Goal: Task Accomplishment & Management: Manage account settings

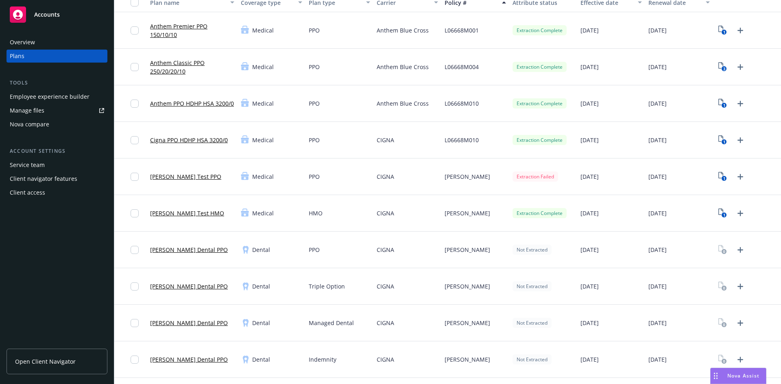
scroll to position [81, 0]
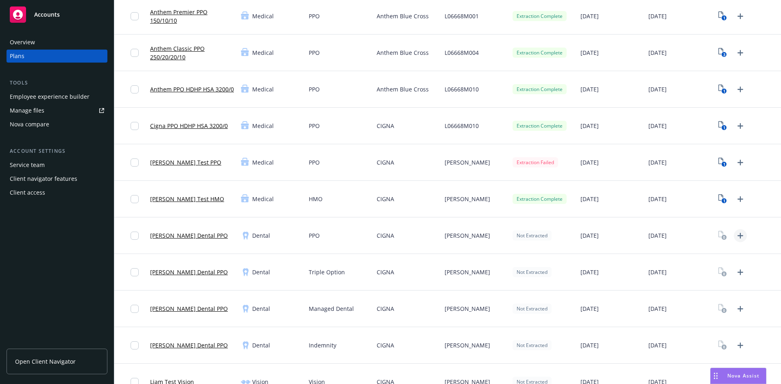
click at [736, 237] on icon "Upload Plan Documents" at bounding box center [740, 236] width 10 height 10
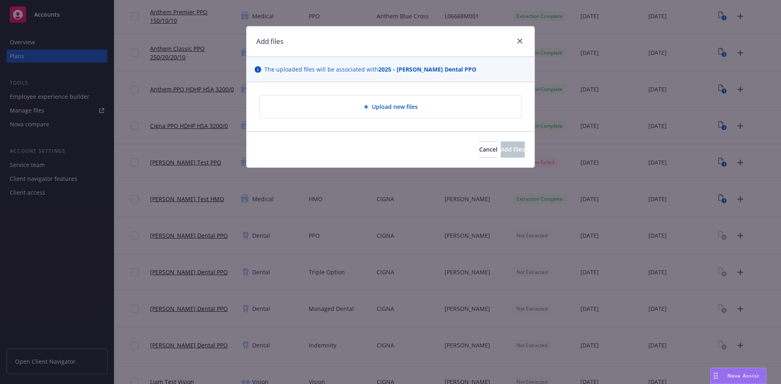
click at [416, 114] on div "Upload new files" at bounding box center [390, 107] width 261 height 22
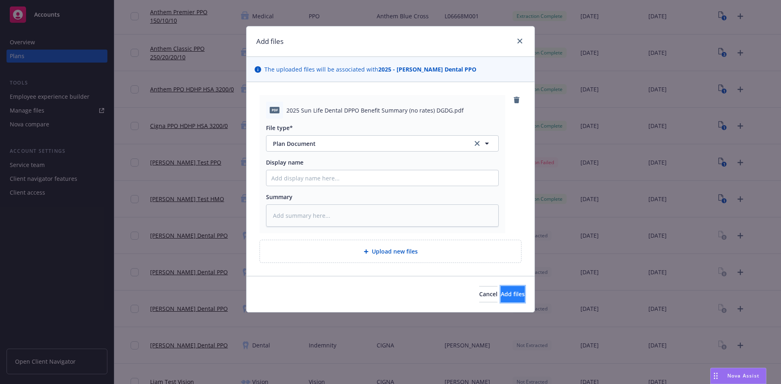
click at [501, 292] on span "Add files" at bounding box center [513, 294] width 24 height 8
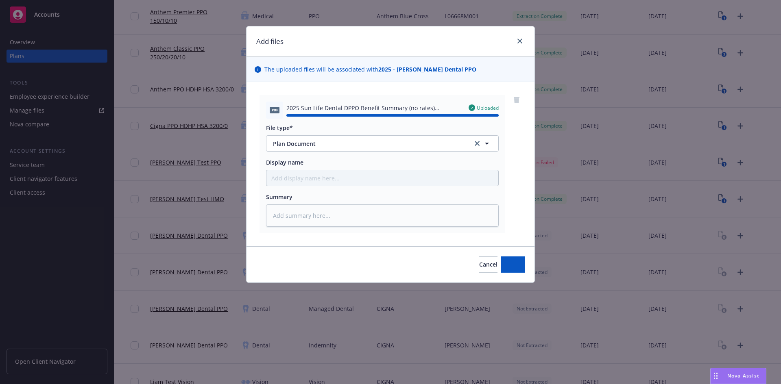
type textarea "x"
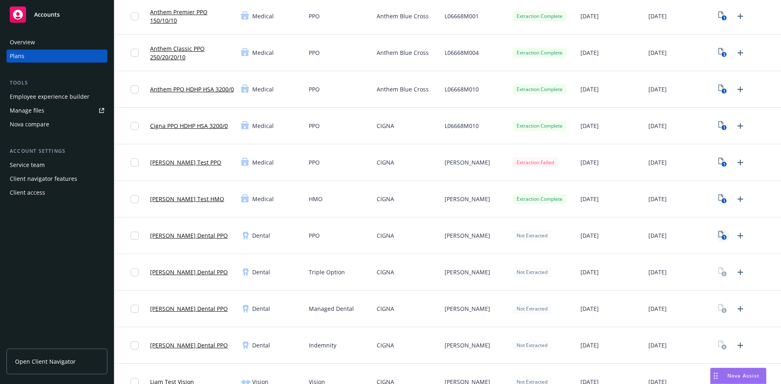
click at [718, 234] on icon "1" at bounding box center [722, 235] width 9 height 9
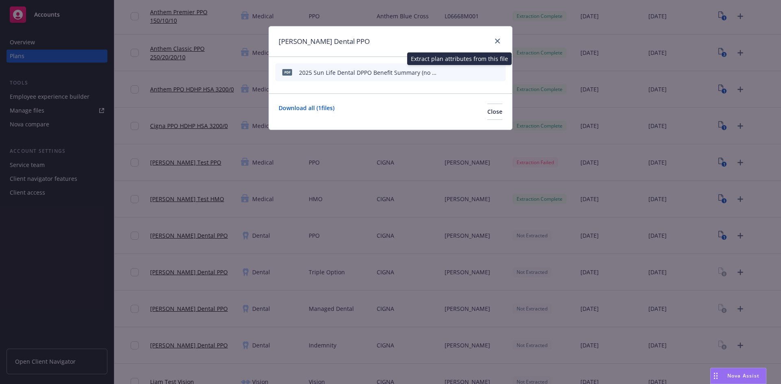
click at [458, 72] on icon "start extraction" at bounding box center [457, 72] width 10 height 10
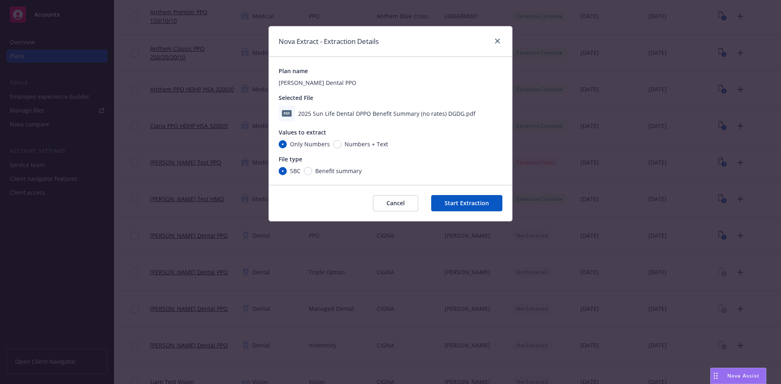
click at [349, 148] on span "Numbers + Text" at bounding box center [367, 144] width 44 height 9
click at [341, 148] on input "Numbers + Text" at bounding box center [337, 144] width 8 height 8
radio input "true"
click at [321, 169] on span "Benefit summary" at bounding box center [338, 171] width 46 height 9
click at [312, 169] on input "Benefit summary" at bounding box center [308, 171] width 8 height 8
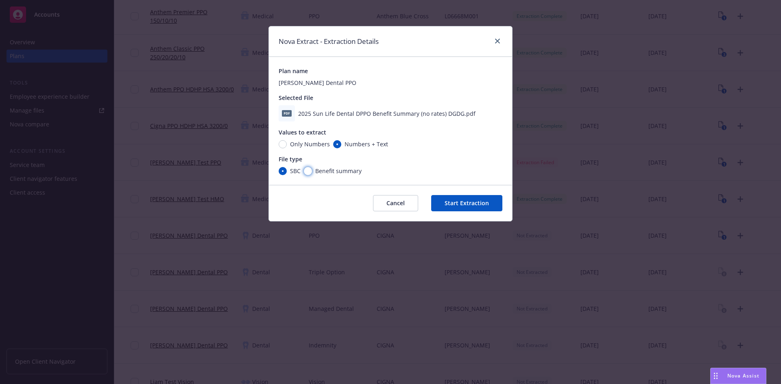
radio input "true"
click at [438, 203] on button "Start Extraction" at bounding box center [466, 203] width 71 height 16
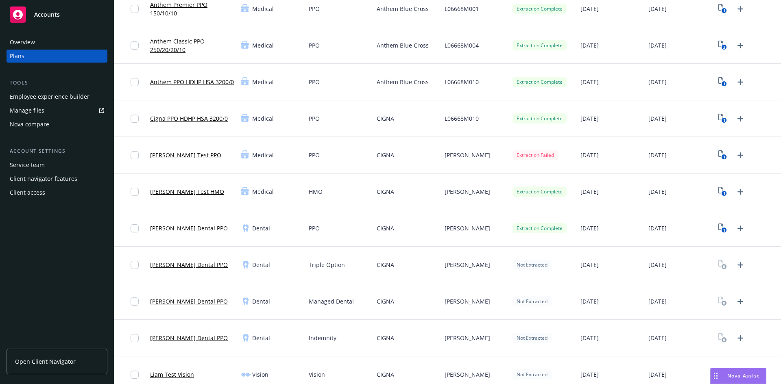
scroll to position [89, 0]
click at [737, 338] on icon "Upload Plan Documents" at bounding box center [740, 339] width 6 height 6
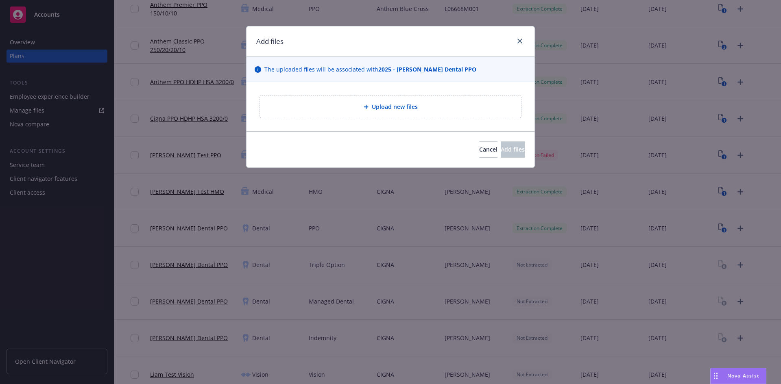
click at [461, 104] on div "Upload new files" at bounding box center [390, 106] width 248 height 9
click at [479, 145] on button "Cancel" at bounding box center [488, 150] width 18 height 16
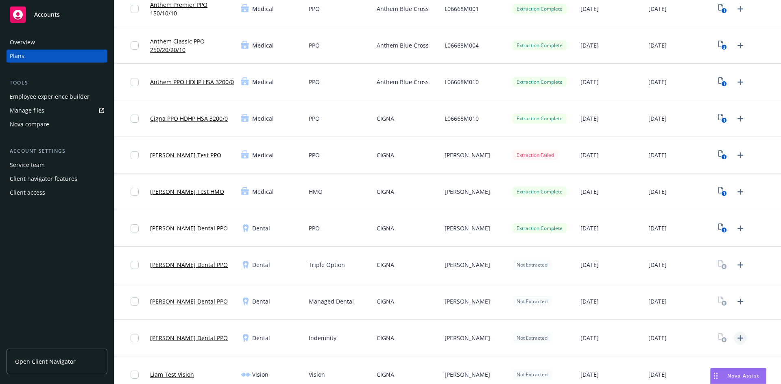
click at [737, 336] on icon "Upload Plan Documents" at bounding box center [740, 339] width 6 height 6
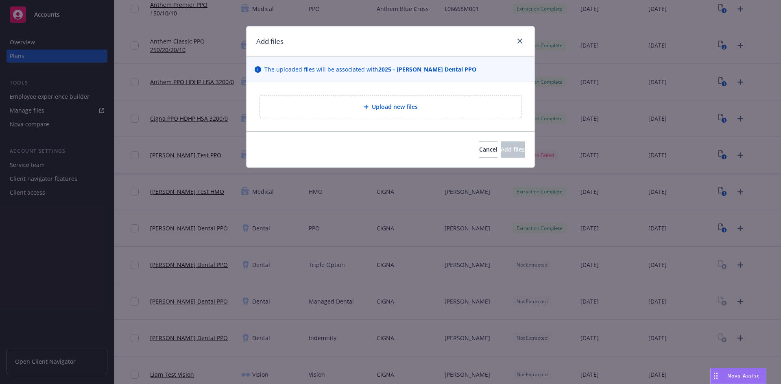
click at [468, 105] on div "Upload new files" at bounding box center [390, 106] width 248 height 9
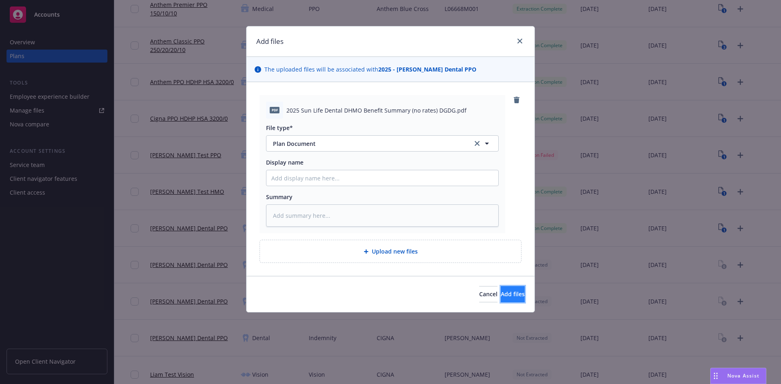
click at [501, 296] on span "Add files" at bounding box center [513, 294] width 24 height 8
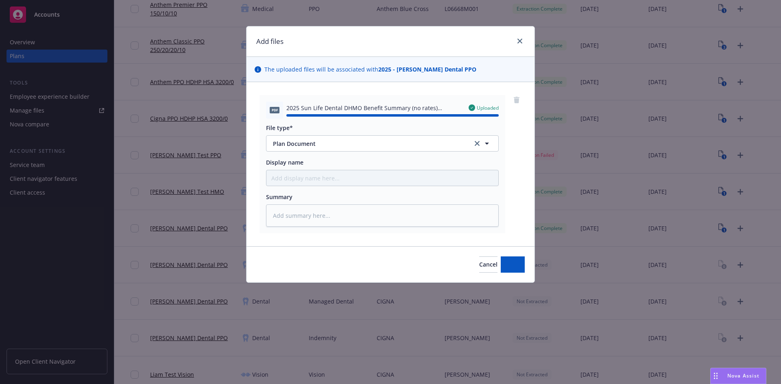
type textarea "x"
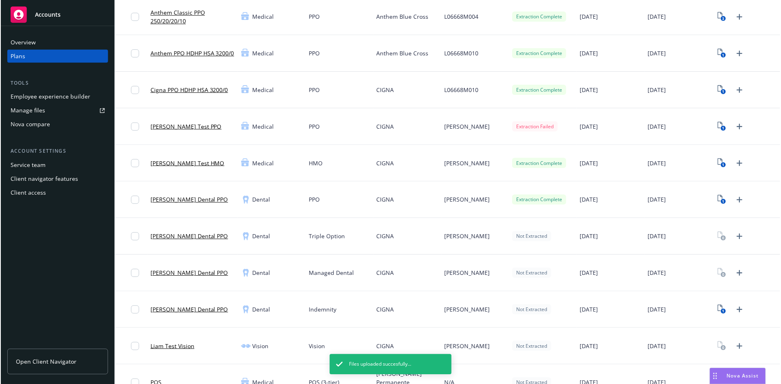
scroll to position [118, 0]
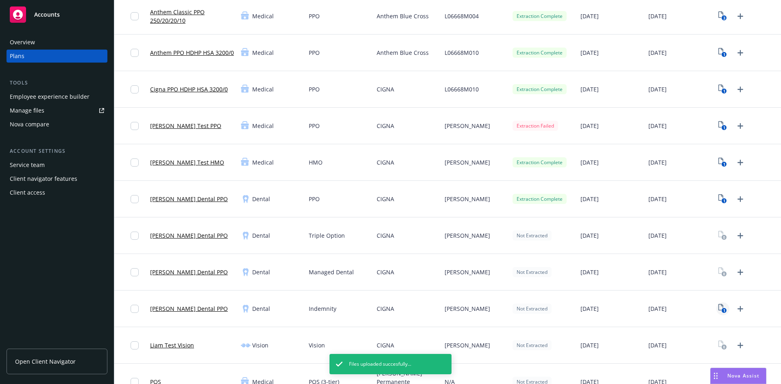
click at [723, 309] on text "1" at bounding box center [724, 310] width 2 height 5
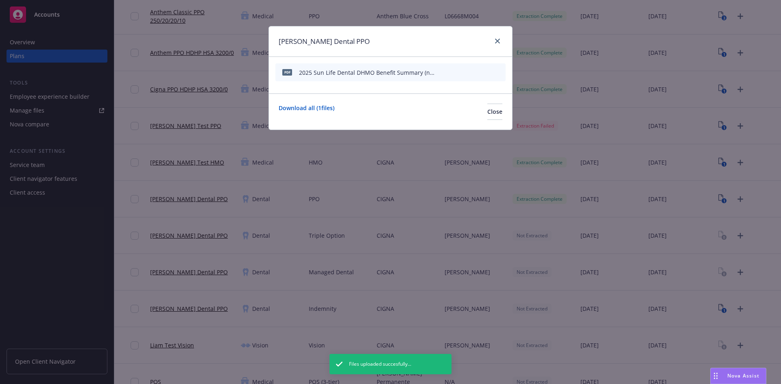
click at [459, 72] on icon "start extraction" at bounding box center [457, 72] width 10 height 10
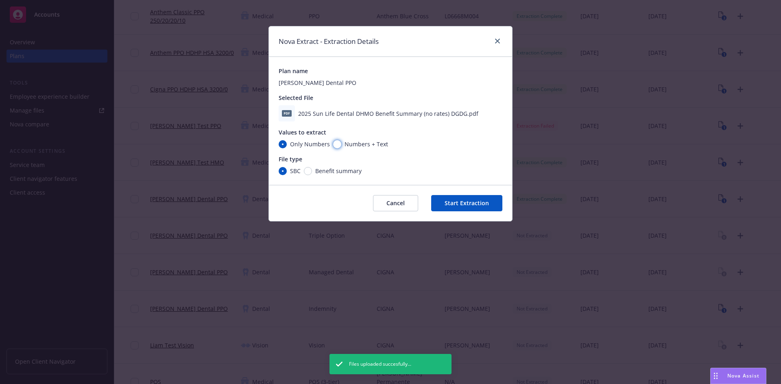
click at [336, 146] on input "Numbers + Text" at bounding box center [337, 144] width 8 height 8
radio input "true"
click at [317, 169] on span "Benefit summary" at bounding box center [338, 171] width 46 height 9
click at [312, 169] on input "Benefit summary" at bounding box center [308, 171] width 8 height 8
radio input "true"
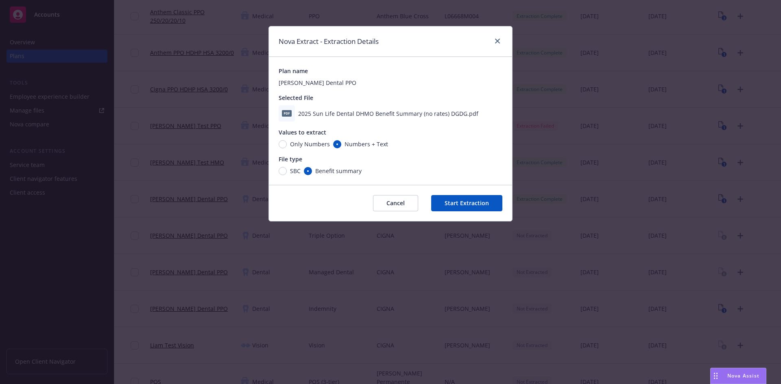
click at [451, 202] on button "Start Extraction" at bounding box center [466, 203] width 71 height 16
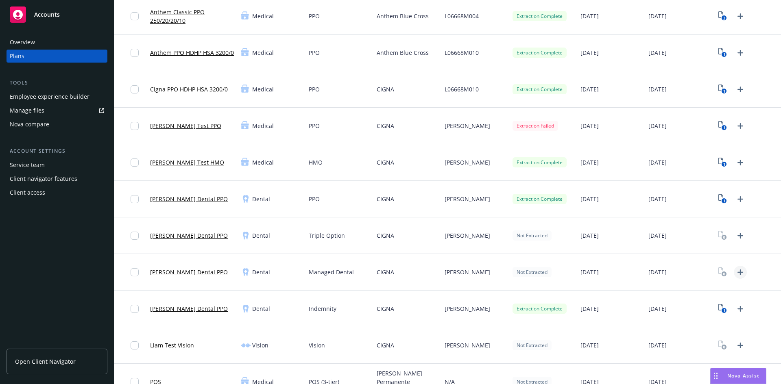
click at [735, 273] on icon "Upload Plan Documents" at bounding box center [740, 273] width 10 height 10
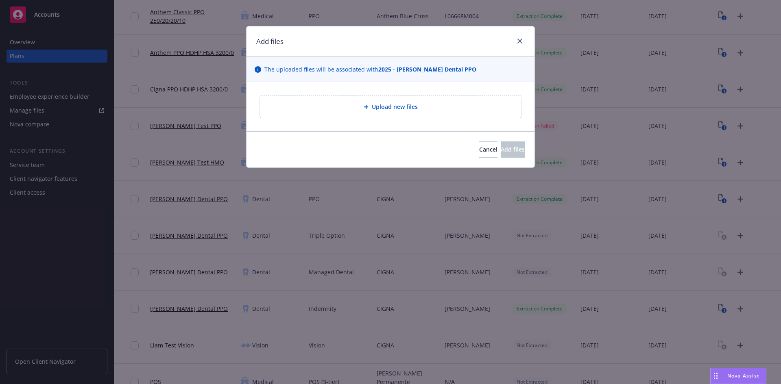
click at [353, 108] on div "Upload new files" at bounding box center [390, 106] width 248 height 9
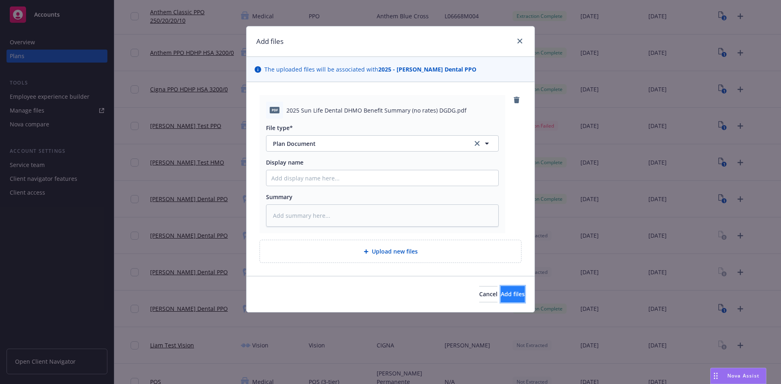
click at [510, 289] on button "Add files" at bounding box center [513, 294] width 24 height 16
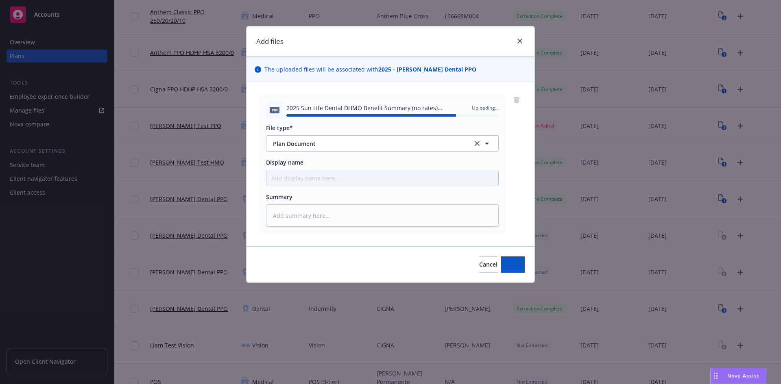
type textarea "x"
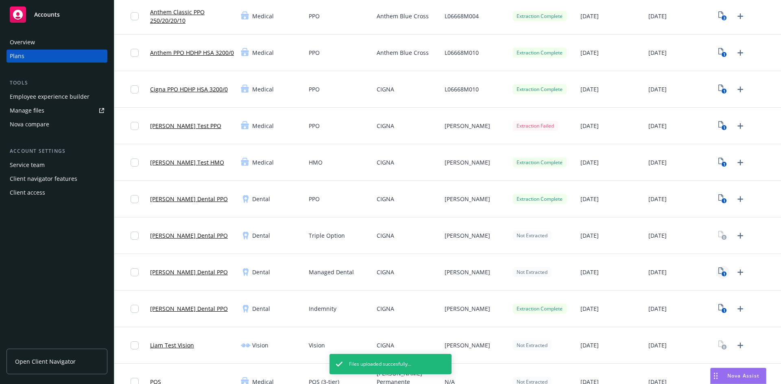
click at [718, 270] on icon "1" at bounding box center [722, 272] width 9 height 9
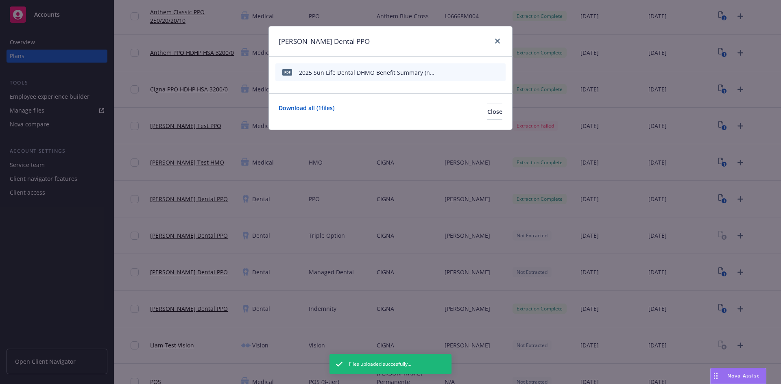
click at [460, 73] on icon "start extraction" at bounding box center [457, 72] width 10 height 10
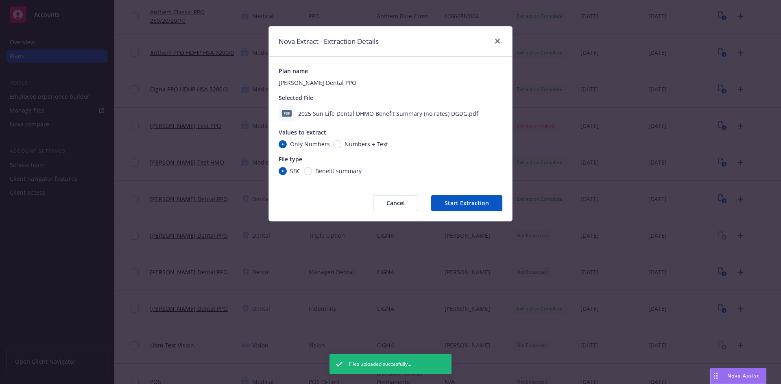
click at [342, 146] on span "Numbers + Text" at bounding box center [364, 144] width 47 height 9
click at [341, 146] on input "Numbers + Text" at bounding box center [337, 144] width 8 height 8
radio input "true"
click at [314, 174] on span "Benefit summary" at bounding box center [337, 171] width 50 height 9
click at [312, 174] on input "Benefit summary" at bounding box center [308, 171] width 8 height 8
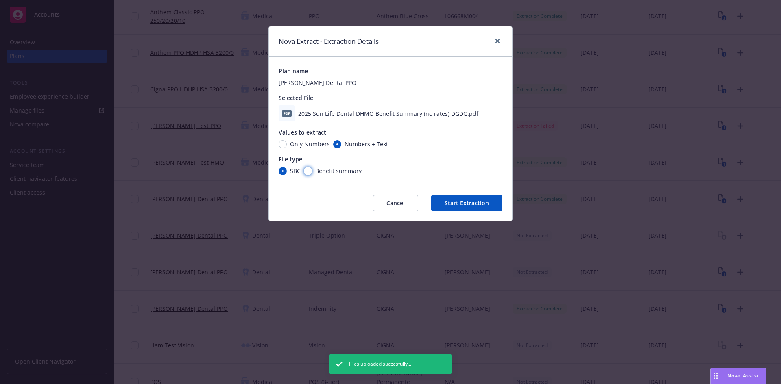
radio input "true"
click at [459, 210] on button "Start Extraction" at bounding box center [466, 203] width 71 height 16
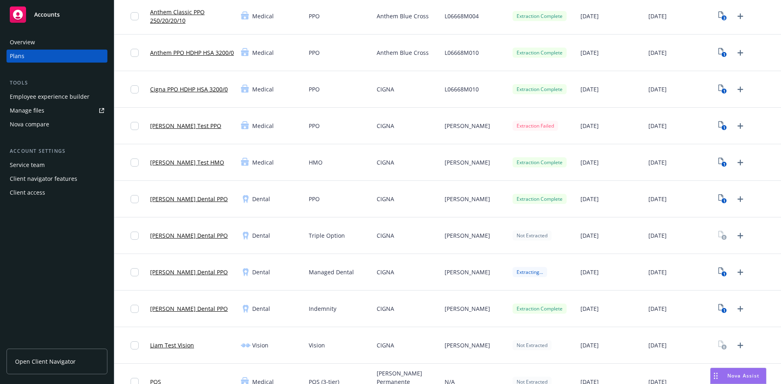
click at [59, 284] on div "Overview Plans Tools Employee experience builder Manage files Nova compare Acco…" at bounding box center [57, 205] width 114 height 358
click at [735, 128] on icon "Upload Plan Documents" at bounding box center [740, 126] width 10 height 10
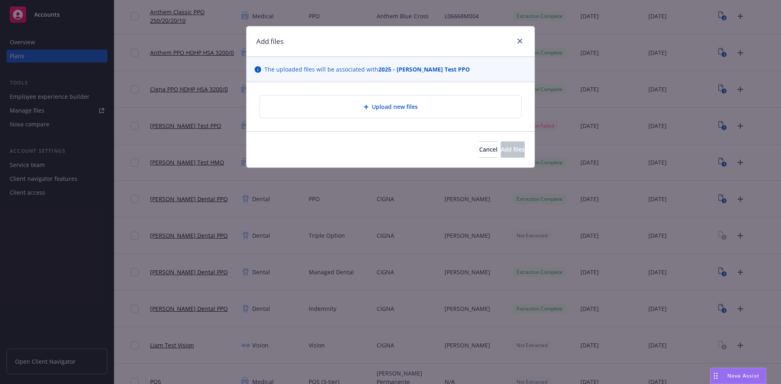
click at [473, 110] on div "Upload new files" at bounding box center [390, 106] width 248 height 9
click at [519, 41] on icon "close" at bounding box center [519, 41] width 5 height 5
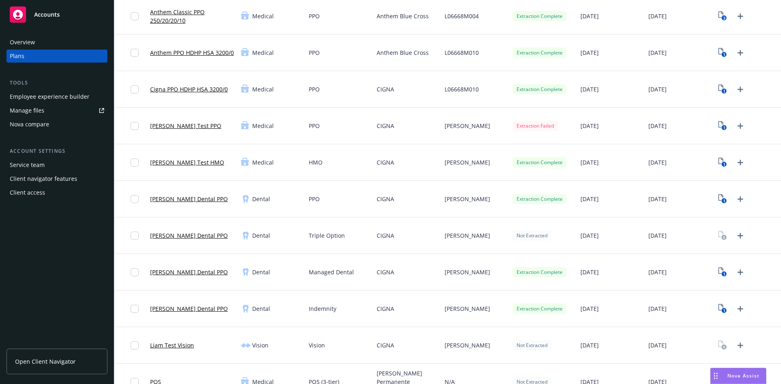
click at [85, 265] on div "Overview Plans Tools Employee experience builder Manage files Nova compare Acco…" at bounding box center [57, 205] width 114 height 358
click at [735, 202] on icon "Upload Plan Documents" at bounding box center [740, 199] width 10 height 10
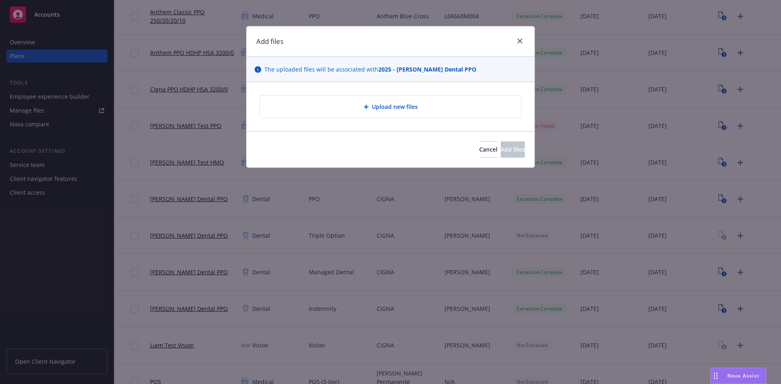
click at [385, 107] on span "Upload new files" at bounding box center [395, 106] width 46 height 9
click at [524, 42] on link "close" at bounding box center [520, 41] width 10 height 10
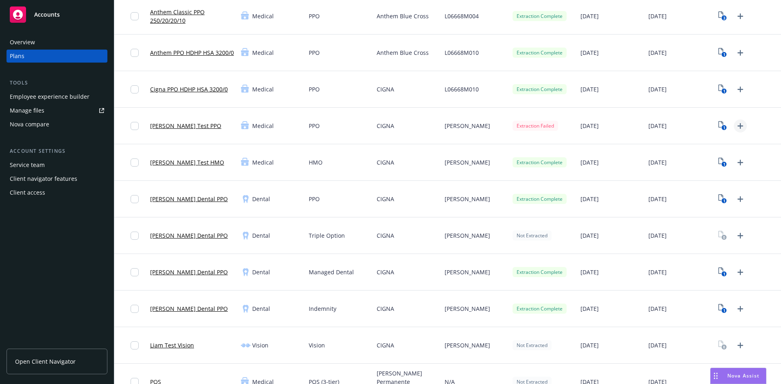
click at [735, 126] on icon "Upload Plan Documents" at bounding box center [740, 126] width 10 height 10
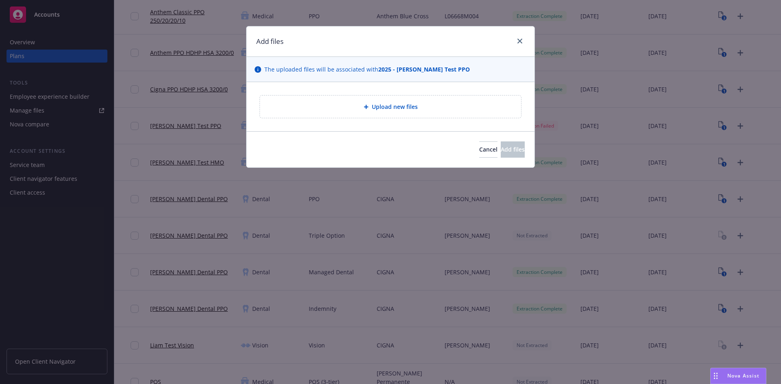
click at [484, 114] on div "Upload new files" at bounding box center [390, 107] width 261 height 22
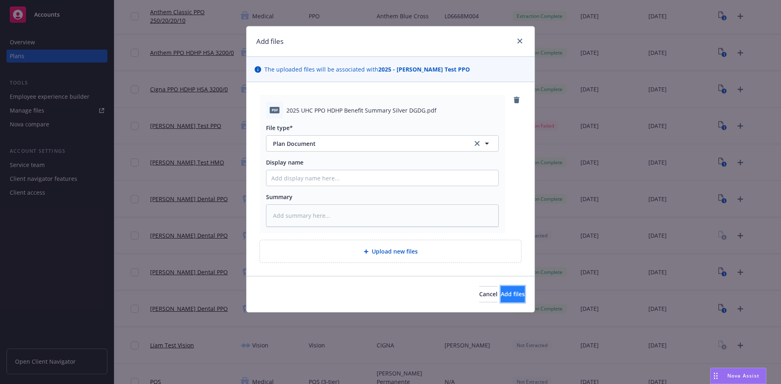
click at [510, 297] on span "Add files" at bounding box center [513, 294] width 24 height 8
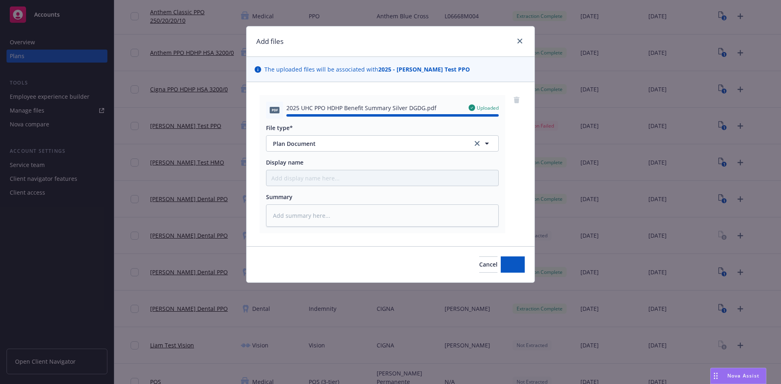
type textarea "x"
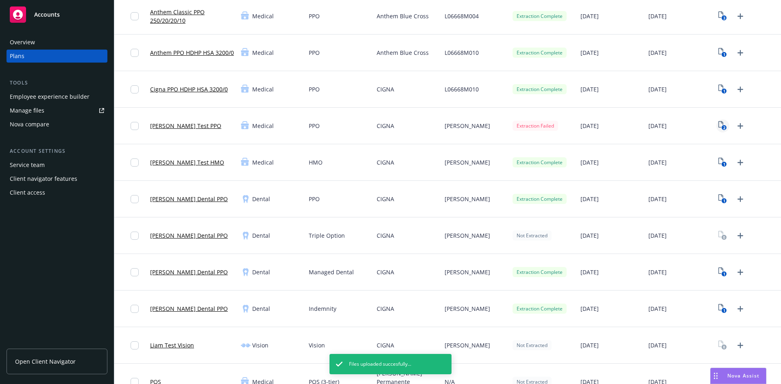
click at [718, 130] on icon "2" at bounding box center [722, 125] width 9 height 9
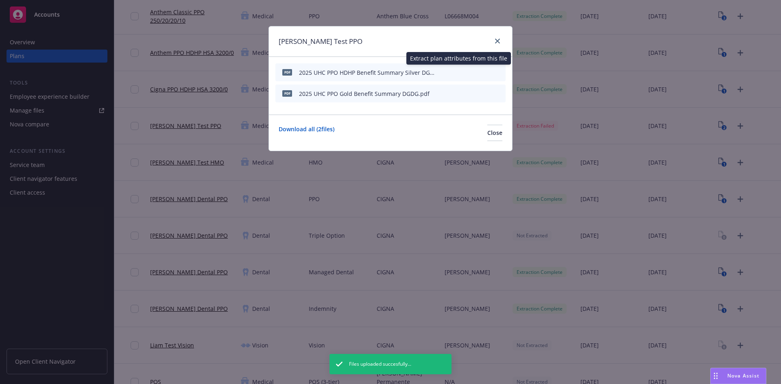
click at [456, 72] on icon "start extraction" at bounding box center [457, 72] width 10 height 10
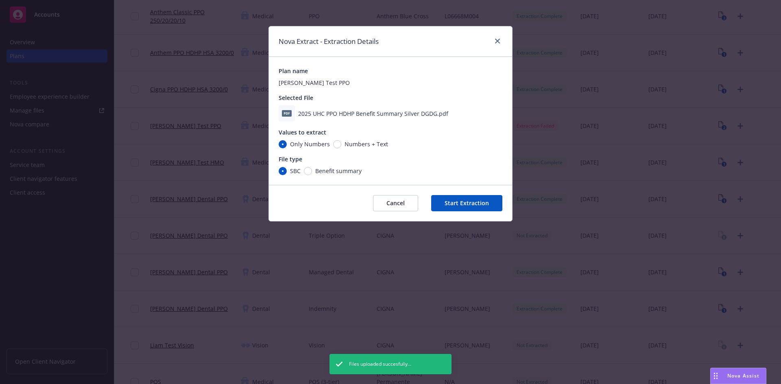
click at [362, 146] on span "Numbers + Text" at bounding box center [367, 144] width 44 height 9
click at [341, 146] on input "Numbers + Text" at bounding box center [337, 144] width 8 height 8
radio input "true"
click at [325, 174] on span "Benefit summary" at bounding box center [338, 171] width 46 height 9
click at [312, 174] on input "Benefit summary" at bounding box center [308, 171] width 8 height 8
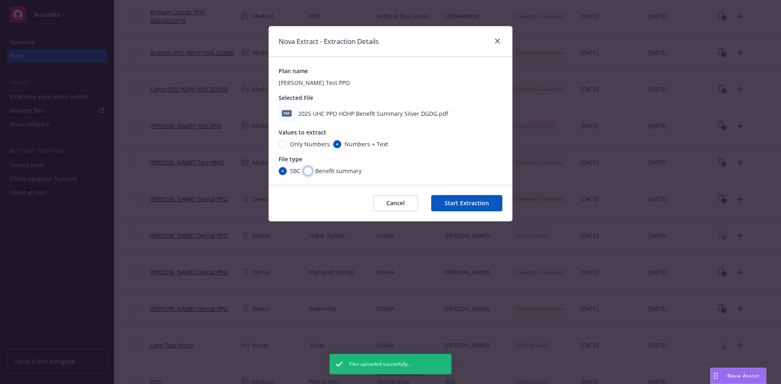
radio input "true"
click at [448, 198] on button "Start Extraction" at bounding box center [466, 203] width 71 height 16
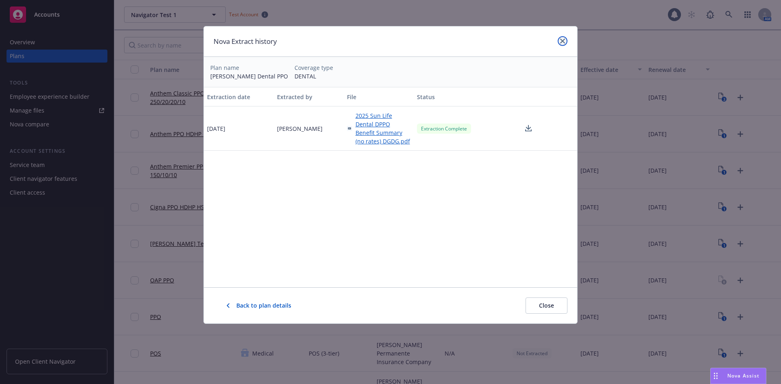
click at [565, 39] on icon "close" at bounding box center [562, 41] width 5 height 5
